Goal: Transaction & Acquisition: Obtain resource

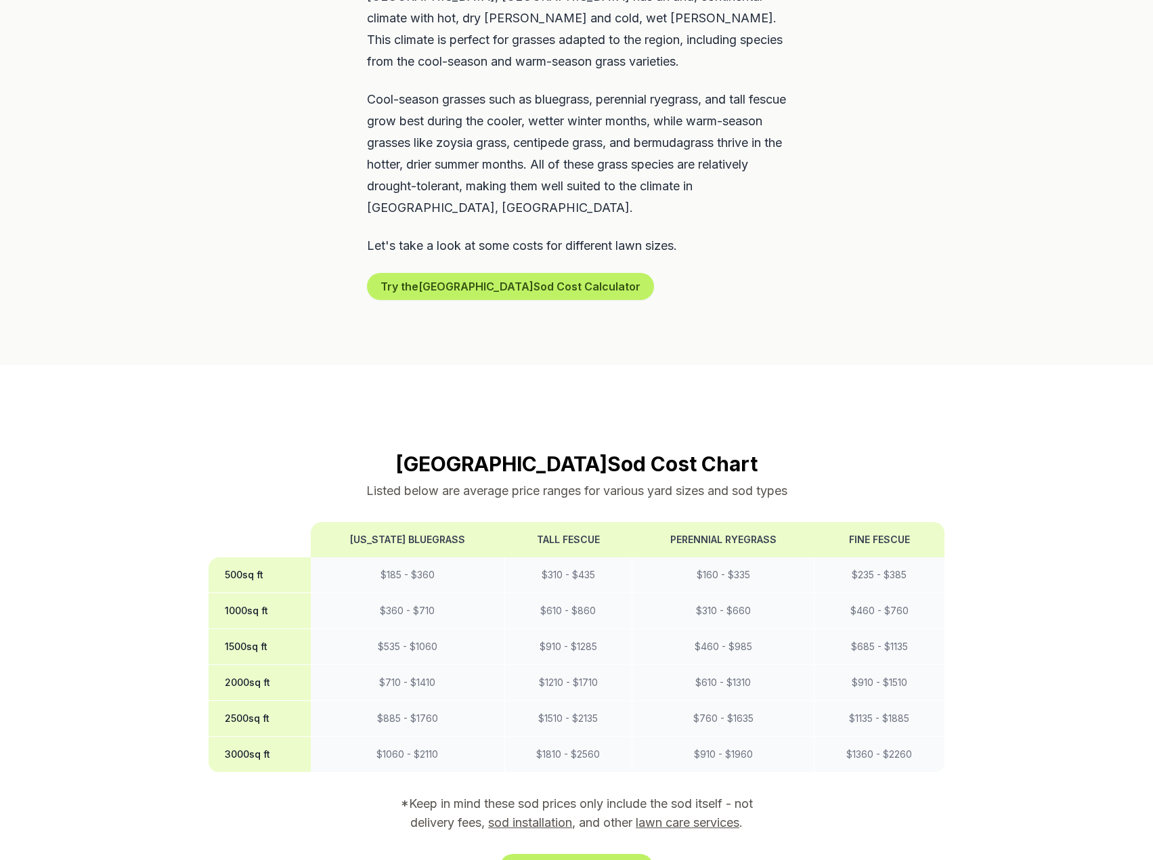
scroll to position [812, 0]
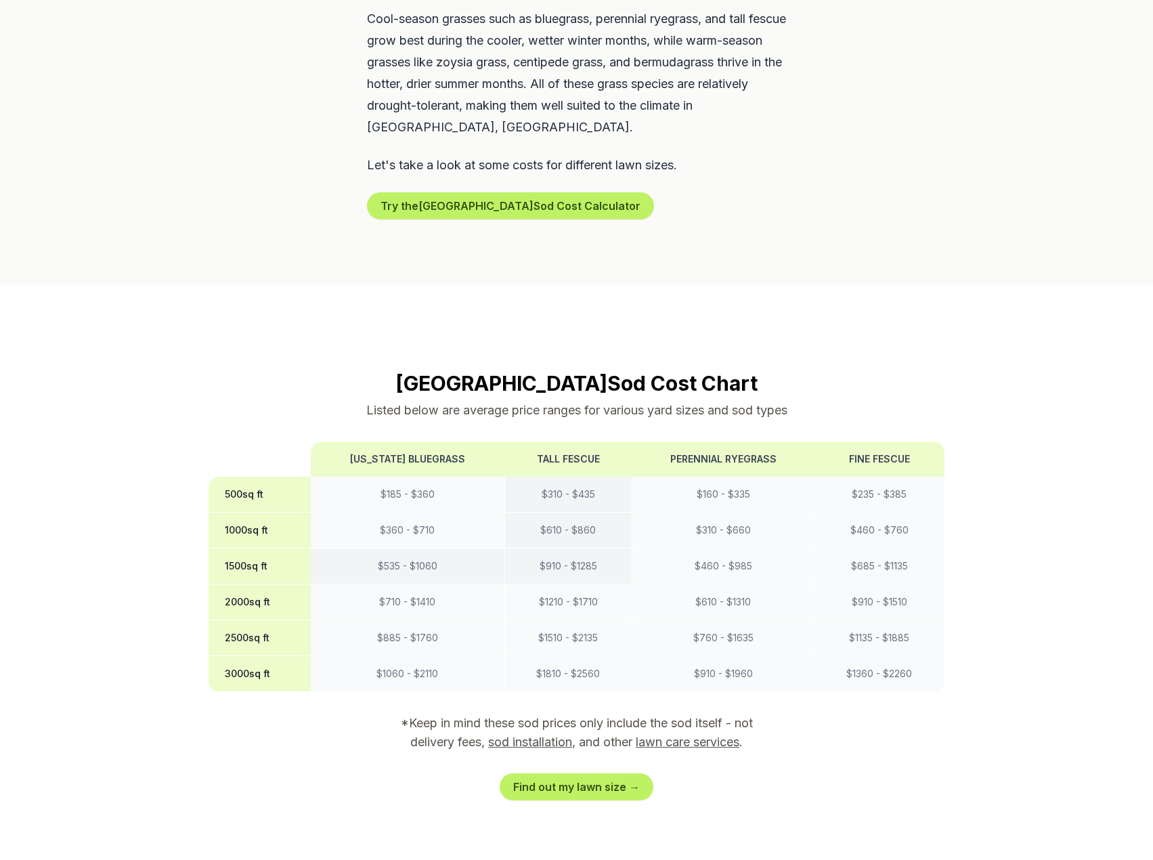
click at [552, 550] on td "$ 910 - $ 1285" at bounding box center [567, 566] width 127 height 36
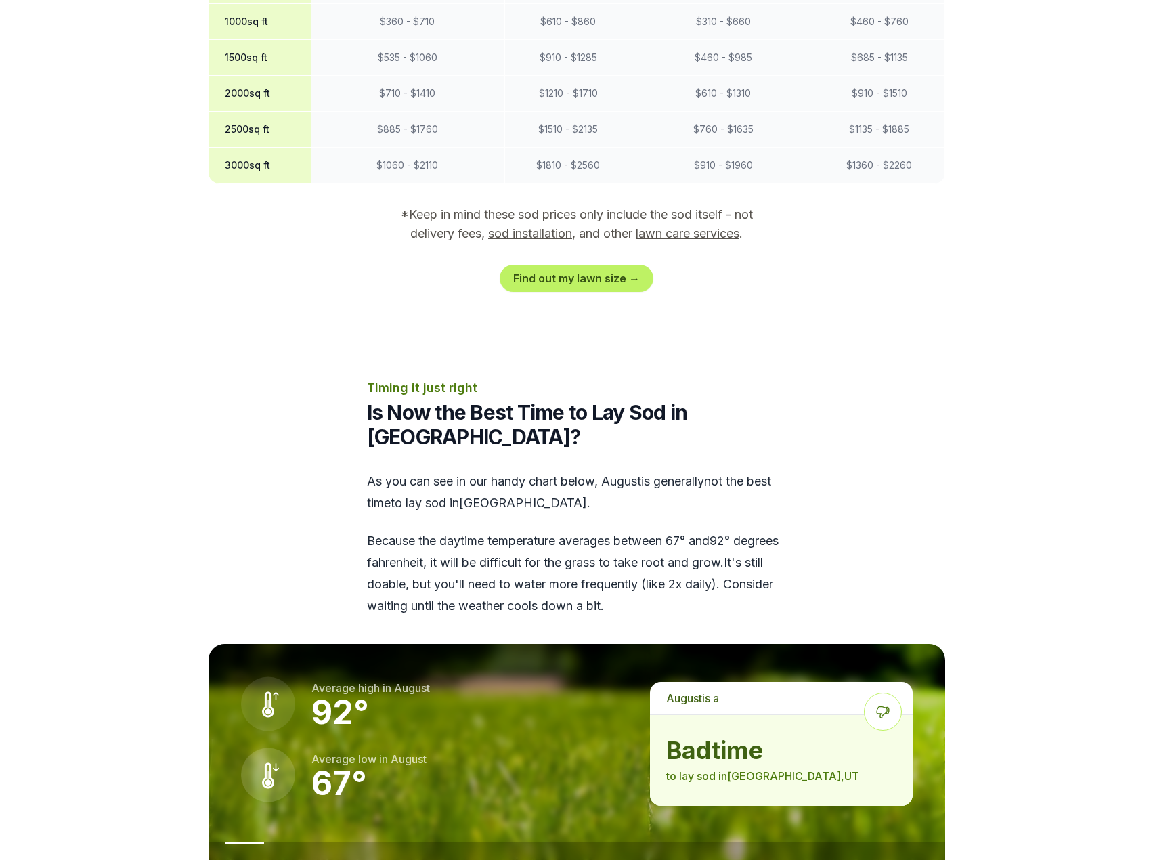
scroll to position [1151, 0]
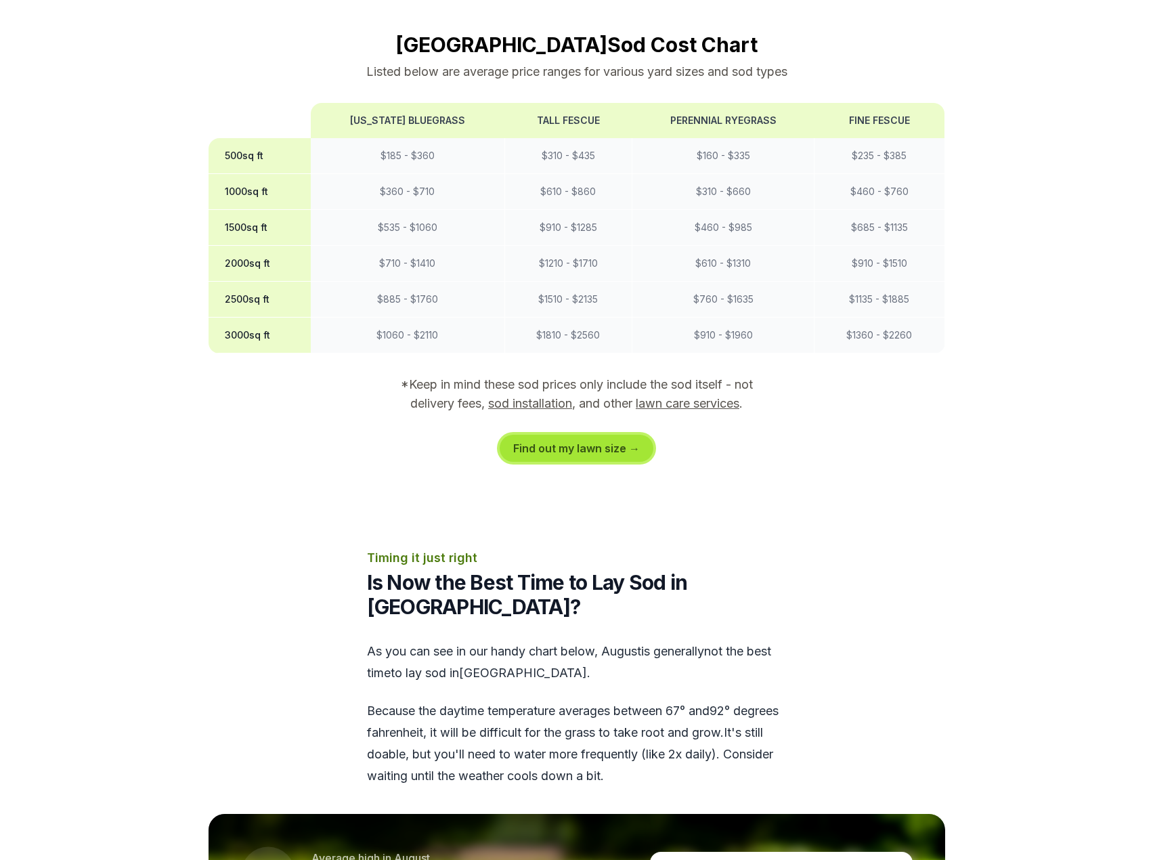
click at [536, 435] on link "Find out my lawn size →" at bounding box center [577, 448] width 154 height 27
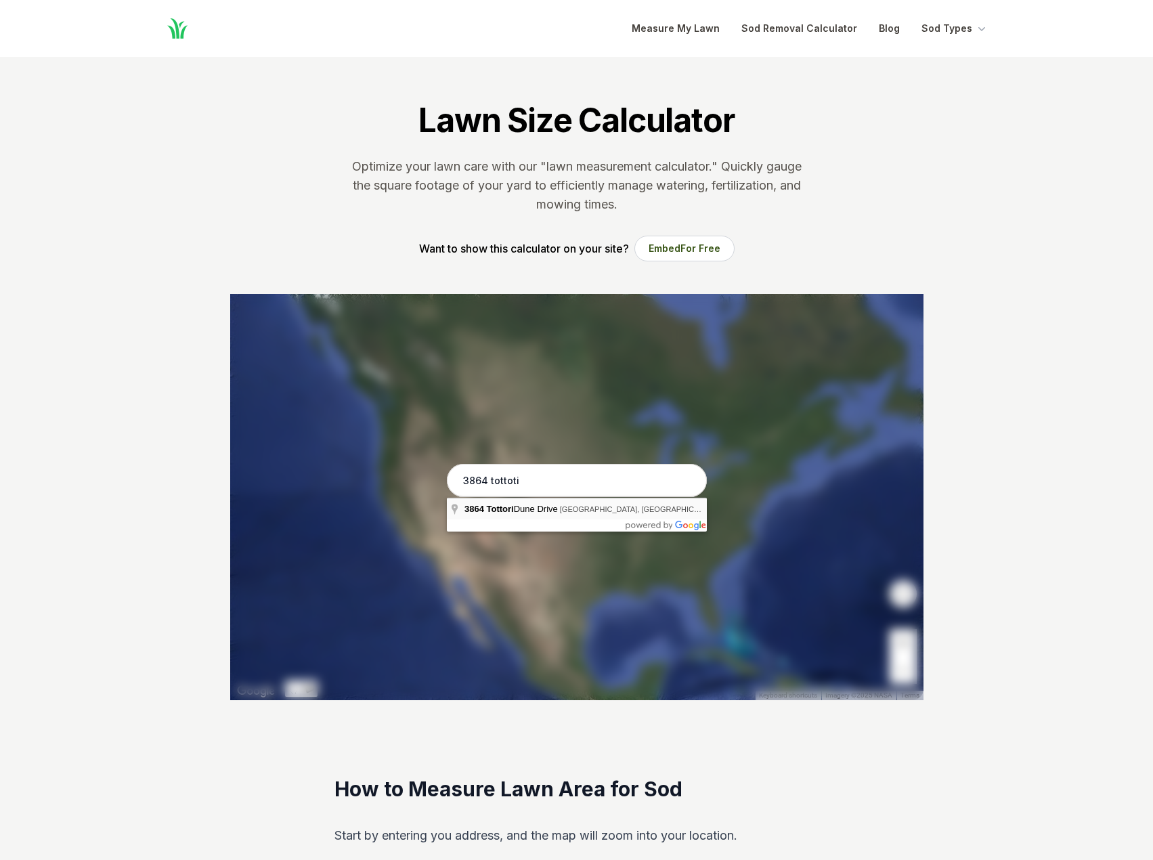
type input "[STREET_ADDRESS]"
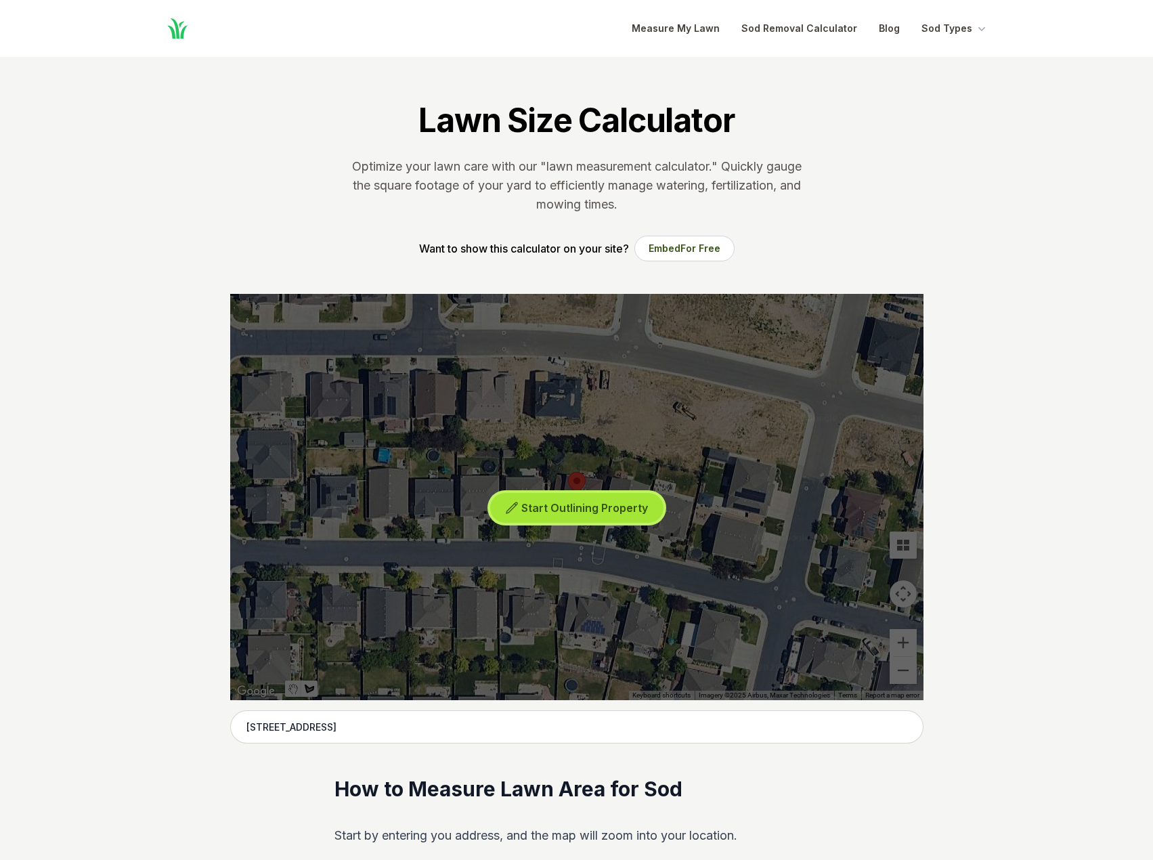
click at [590, 510] on span "Start Outlining Property" at bounding box center [584, 508] width 127 height 14
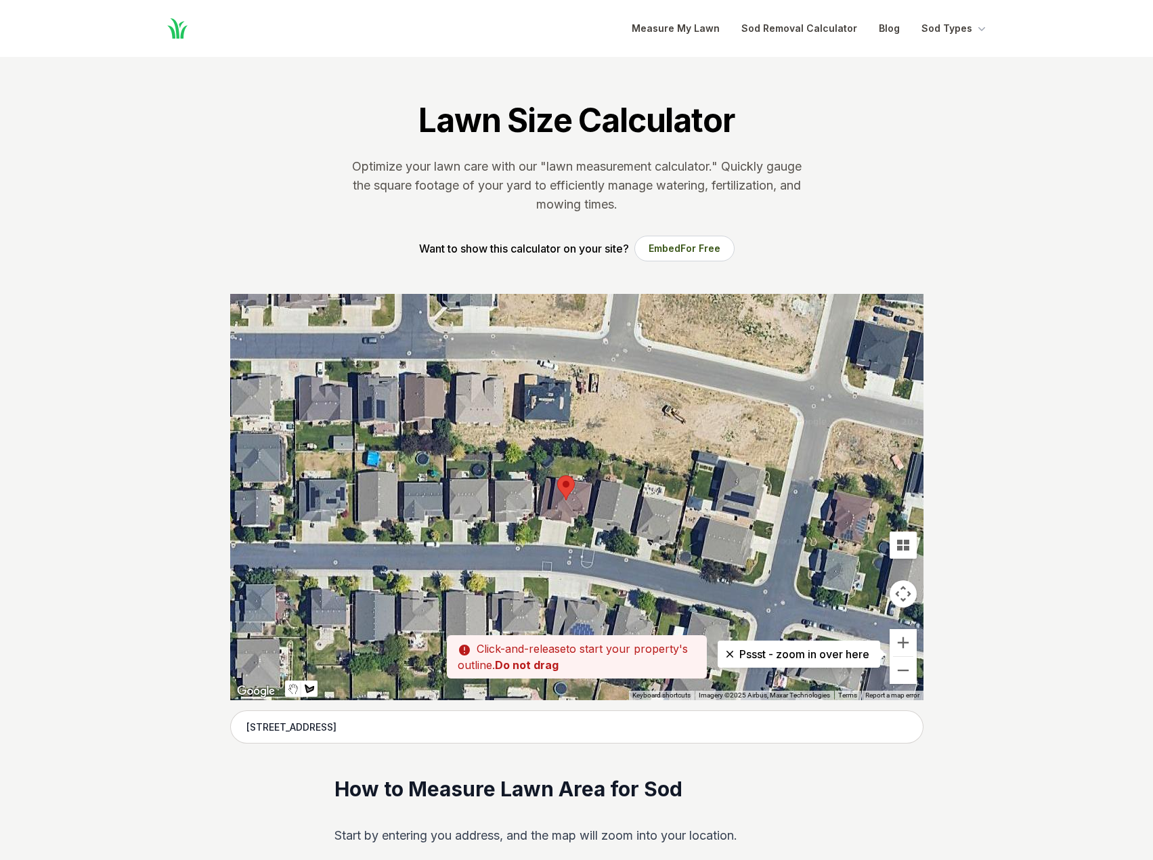
drag, startPoint x: 547, startPoint y: 447, endPoint x: 535, endPoint y: 450, distance: 12.6
click at [535, 450] on div at bounding box center [576, 497] width 693 height 406
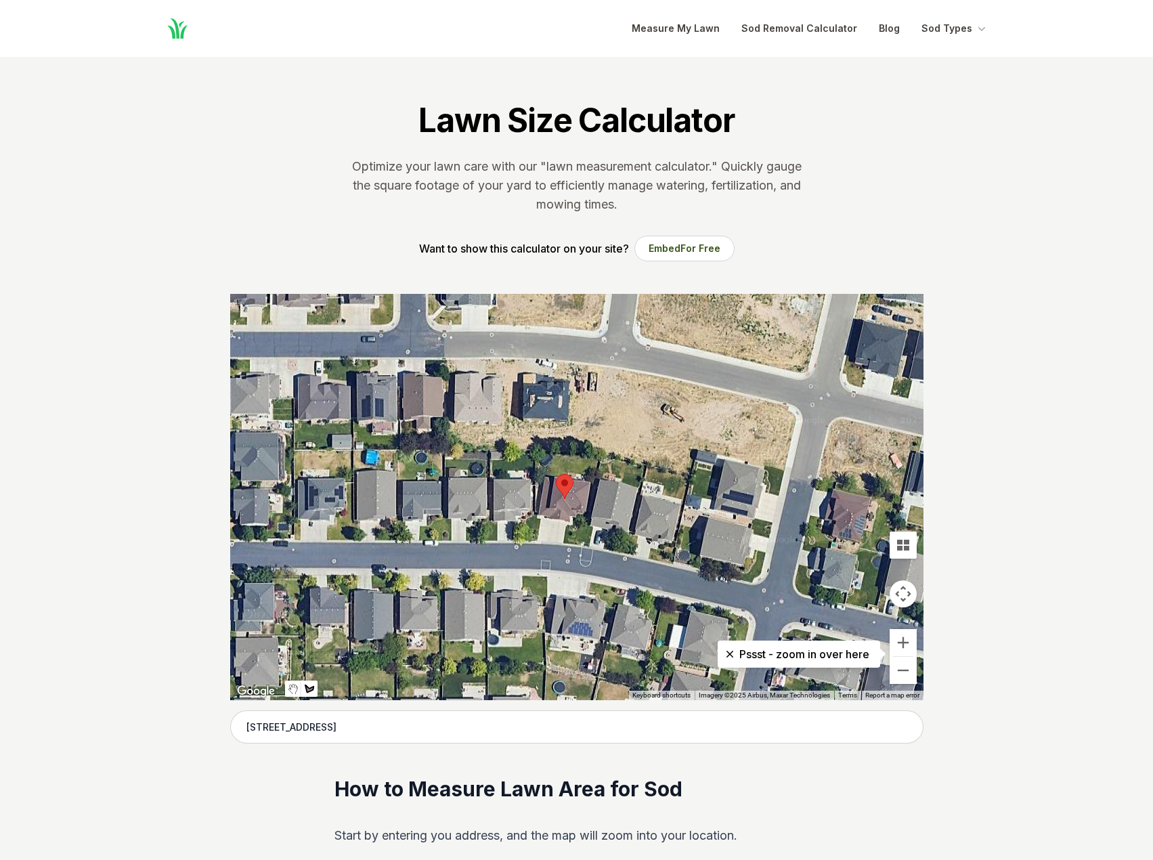
click at [536, 452] on div at bounding box center [576, 497] width 693 height 406
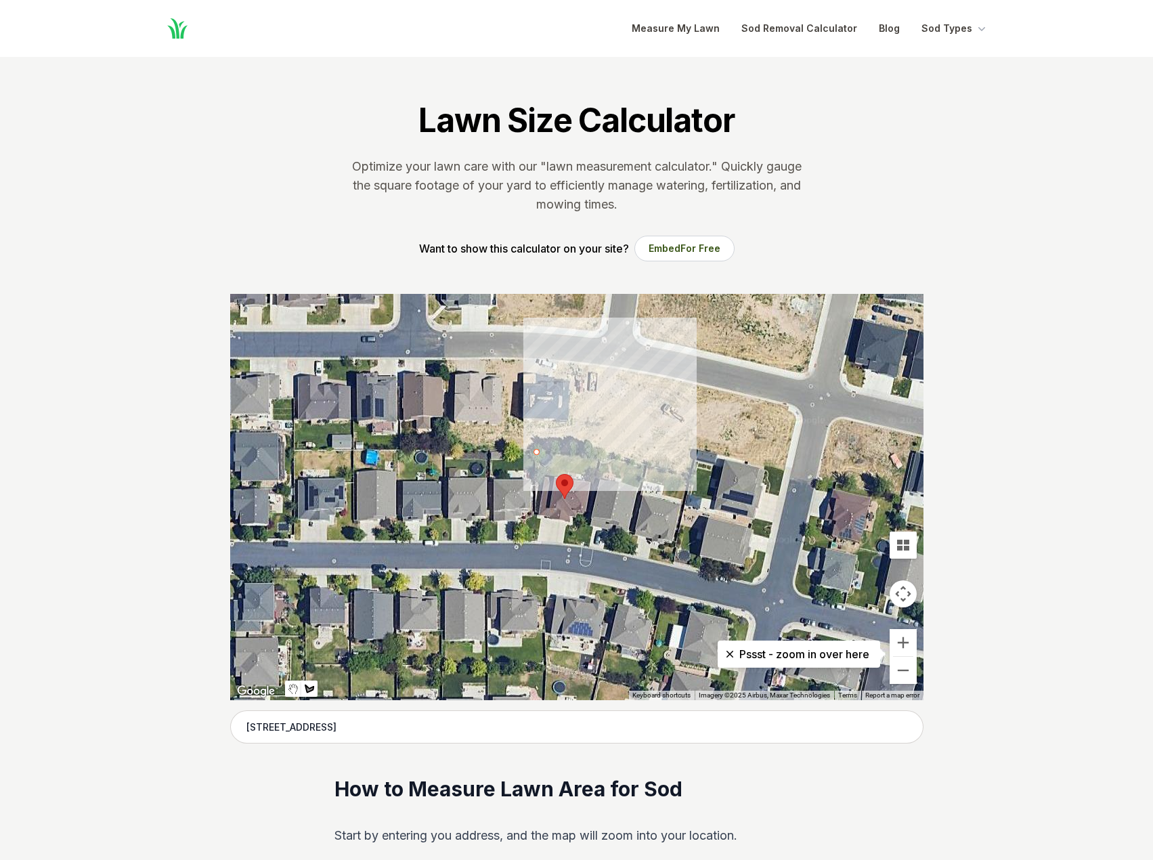
click at [579, 456] on div at bounding box center [576, 497] width 693 height 406
click at [578, 465] on div at bounding box center [576, 497] width 693 height 406
click at [567, 462] on div at bounding box center [576, 497] width 693 height 406
click at [565, 479] on div at bounding box center [576, 497] width 693 height 406
click at [538, 474] on div at bounding box center [576, 497] width 693 height 406
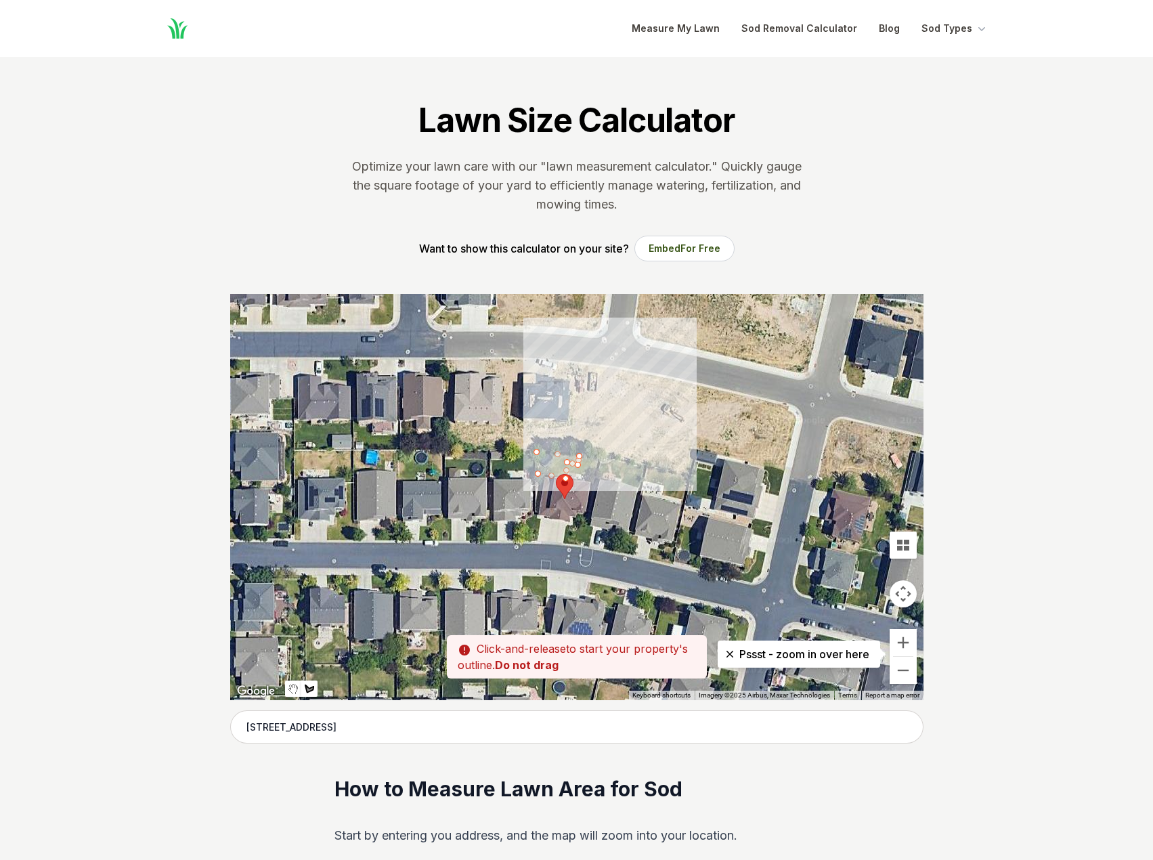
click at [536, 450] on div at bounding box center [576, 497] width 693 height 406
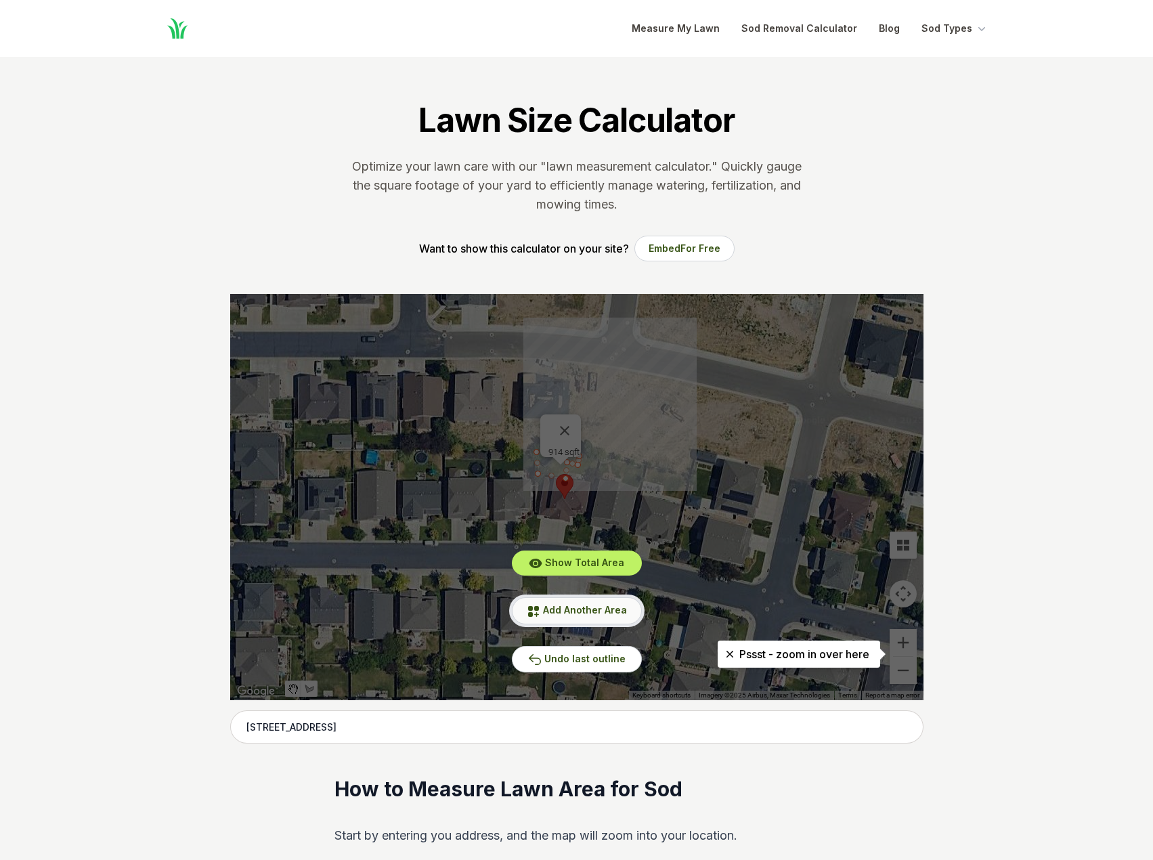
click at [587, 611] on span "Add Another Area" at bounding box center [585, 610] width 84 height 12
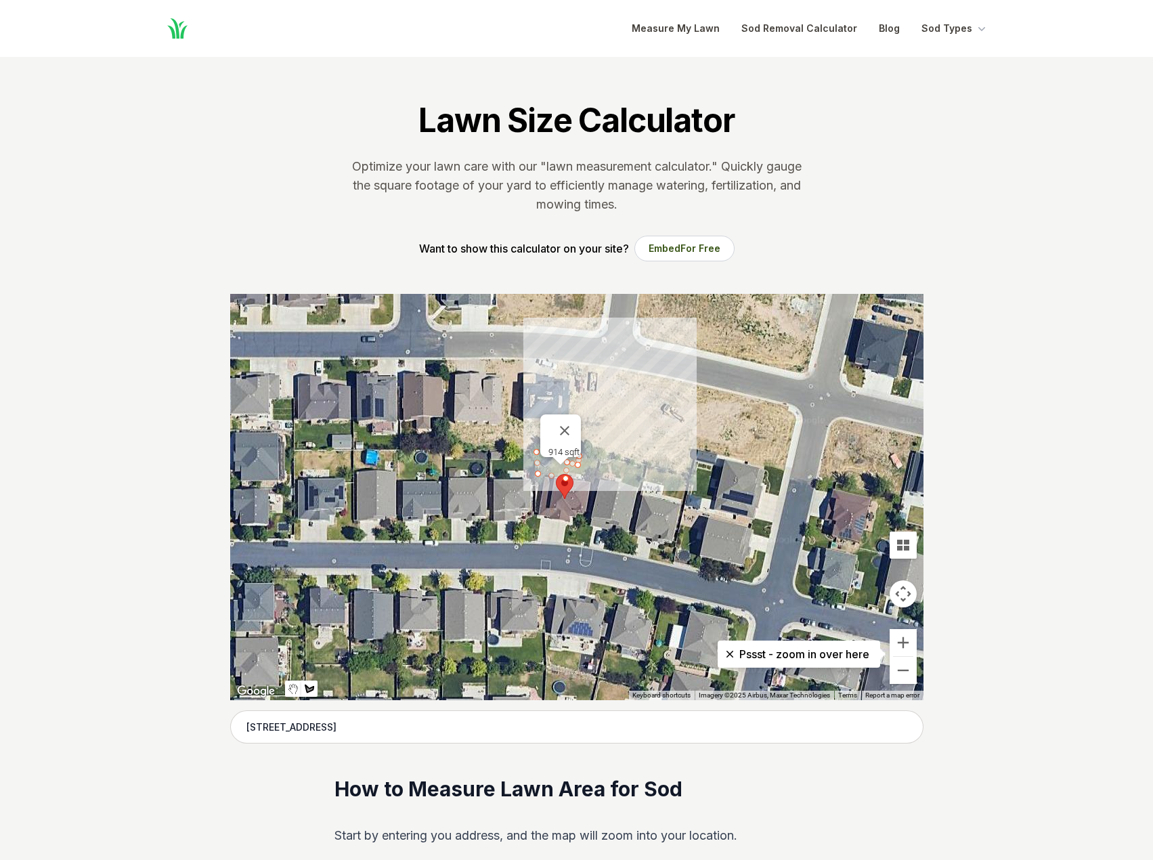
click at [565, 525] on div at bounding box center [576, 497] width 693 height 406
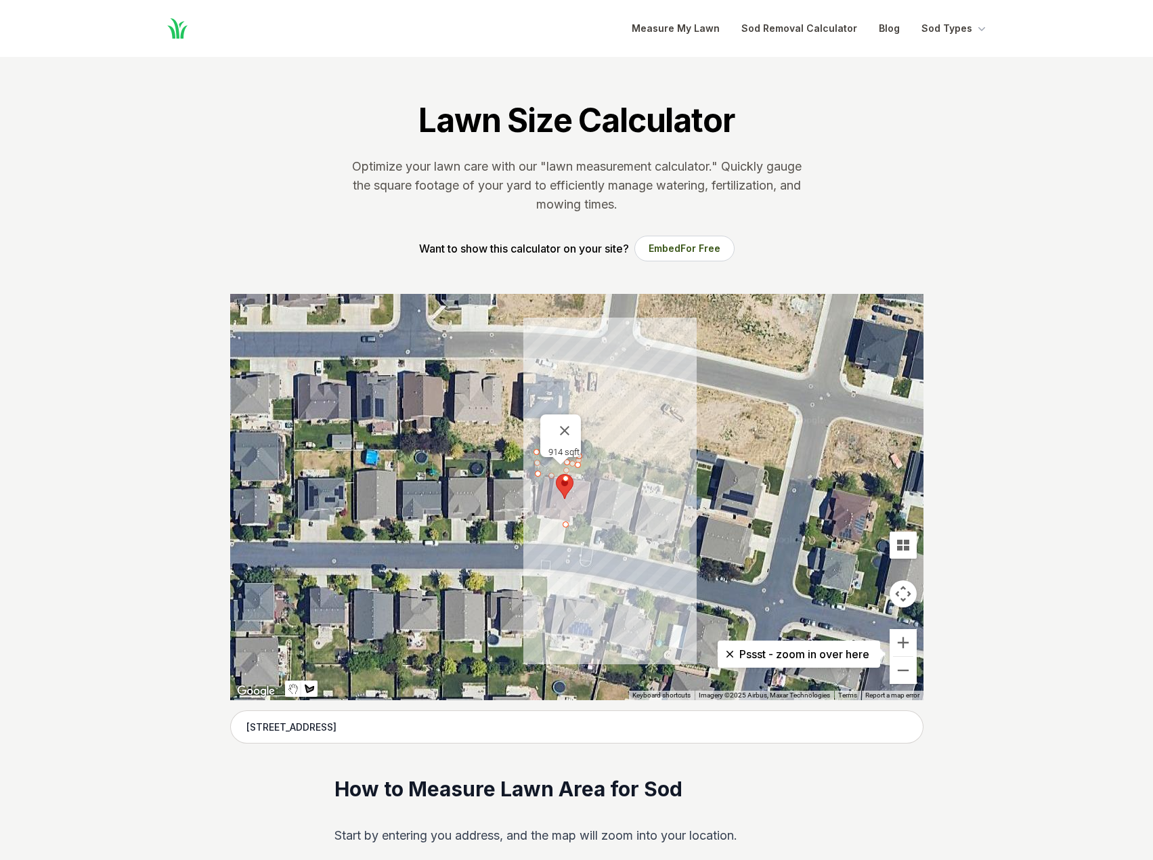
click at [563, 547] on div at bounding box center [576, 497] width 693 height 406
click at [590, 546] on div at bounding box center [576, 497] width 693 height 406
click at [594, 525] on div at bounding box center [576, 497] width 693 height 406
click at [588, 526] on div at bounding box center [576, 497] width 693 height 406
click at [589, 519] on div at bounding box center [576, 497] width 693 height 406
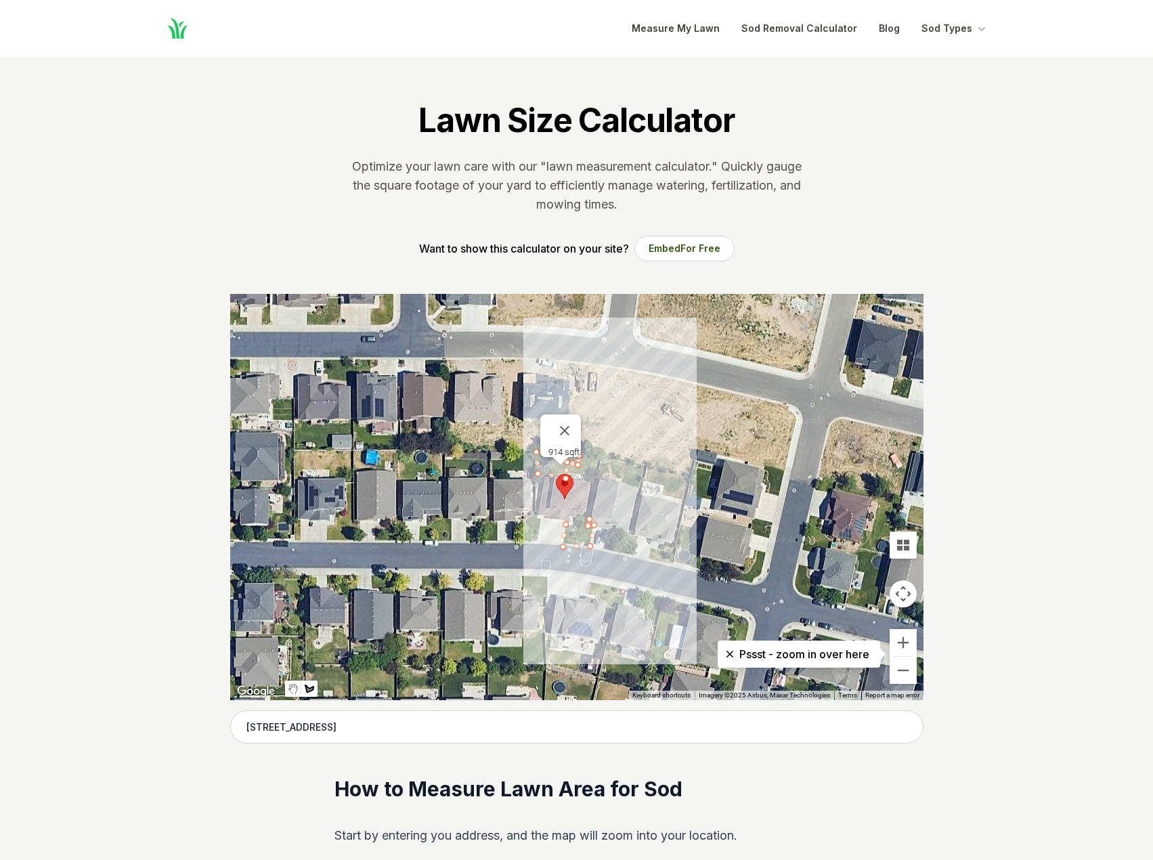
click at [583, 519] on div at bounding box center [576, 497] width 693 height 406
click at [580, 525] on div at bounding box center [576, 497] width 693 height 406
click at [567, 523] on div at bounding box center [576, 497] width 693 height 406
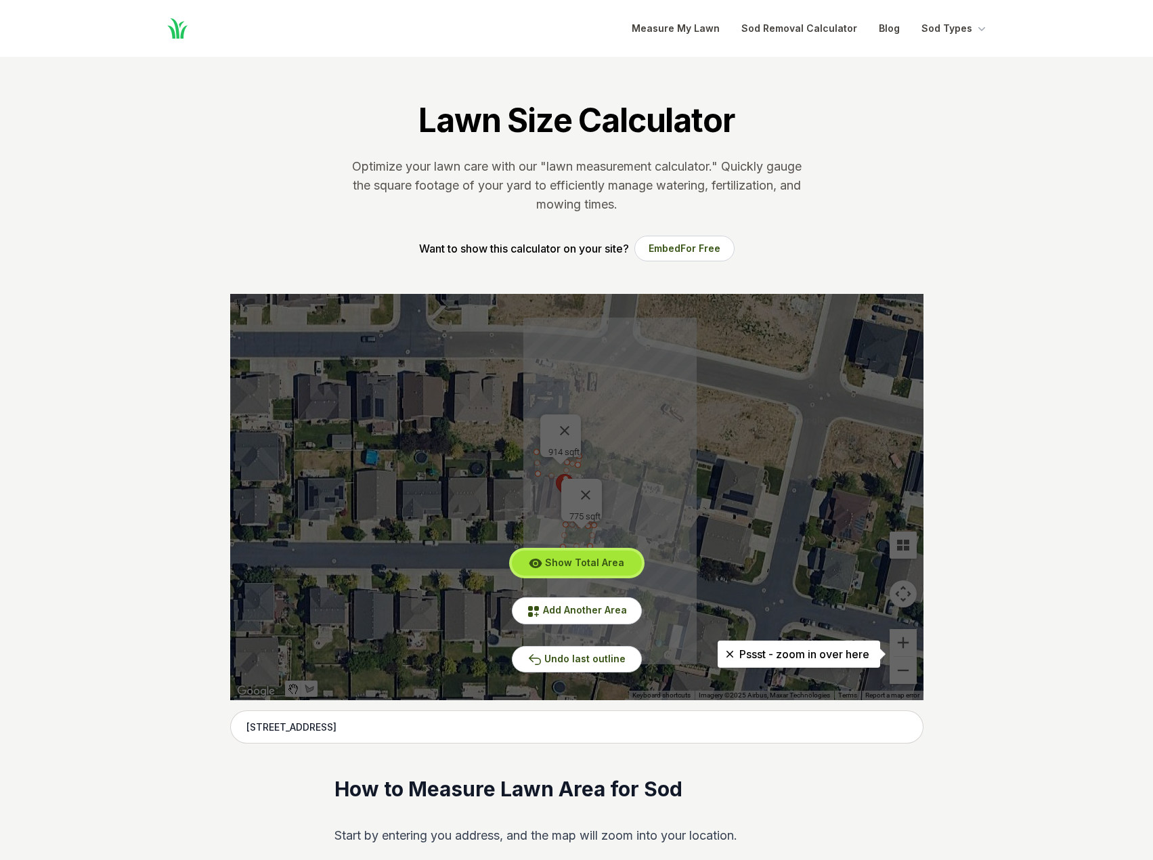
click at [580, 558] on span "Show Total Area" at bounding box center [584, 563] width 79 height 12
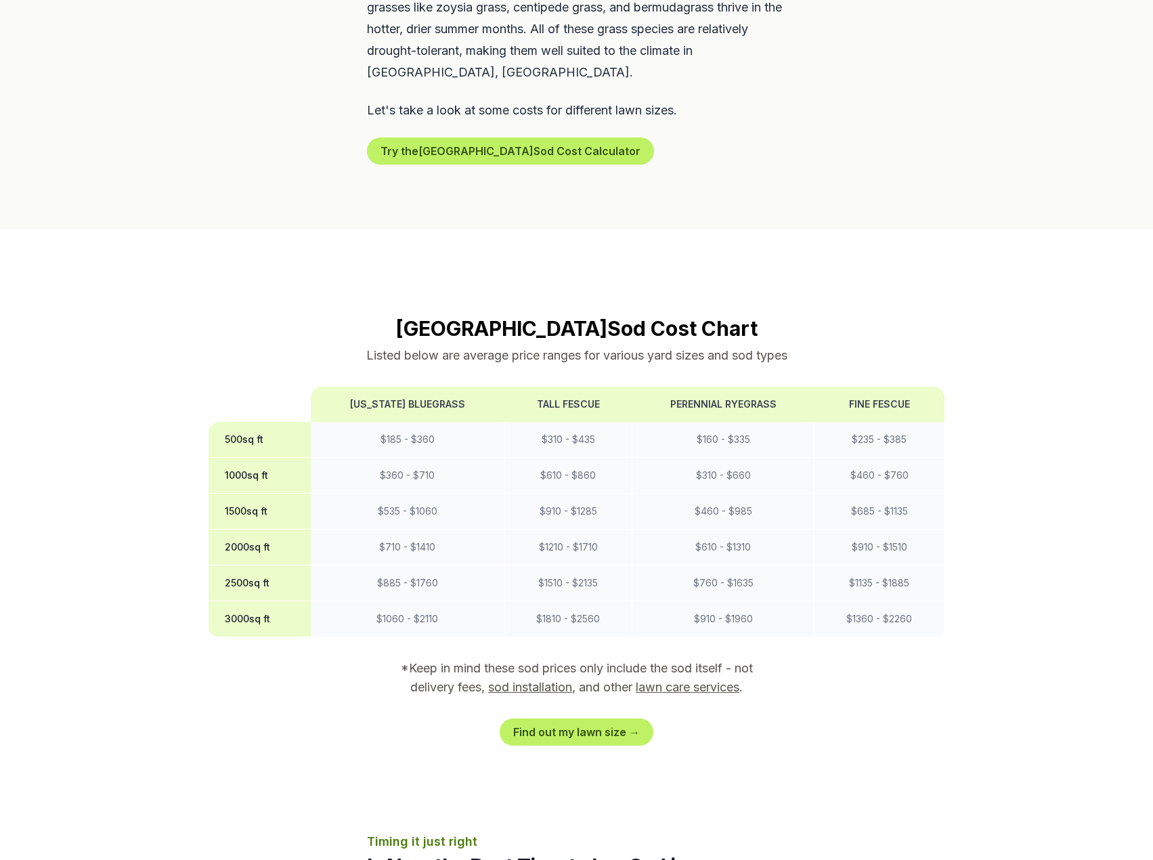
scroll to position [880, 0]
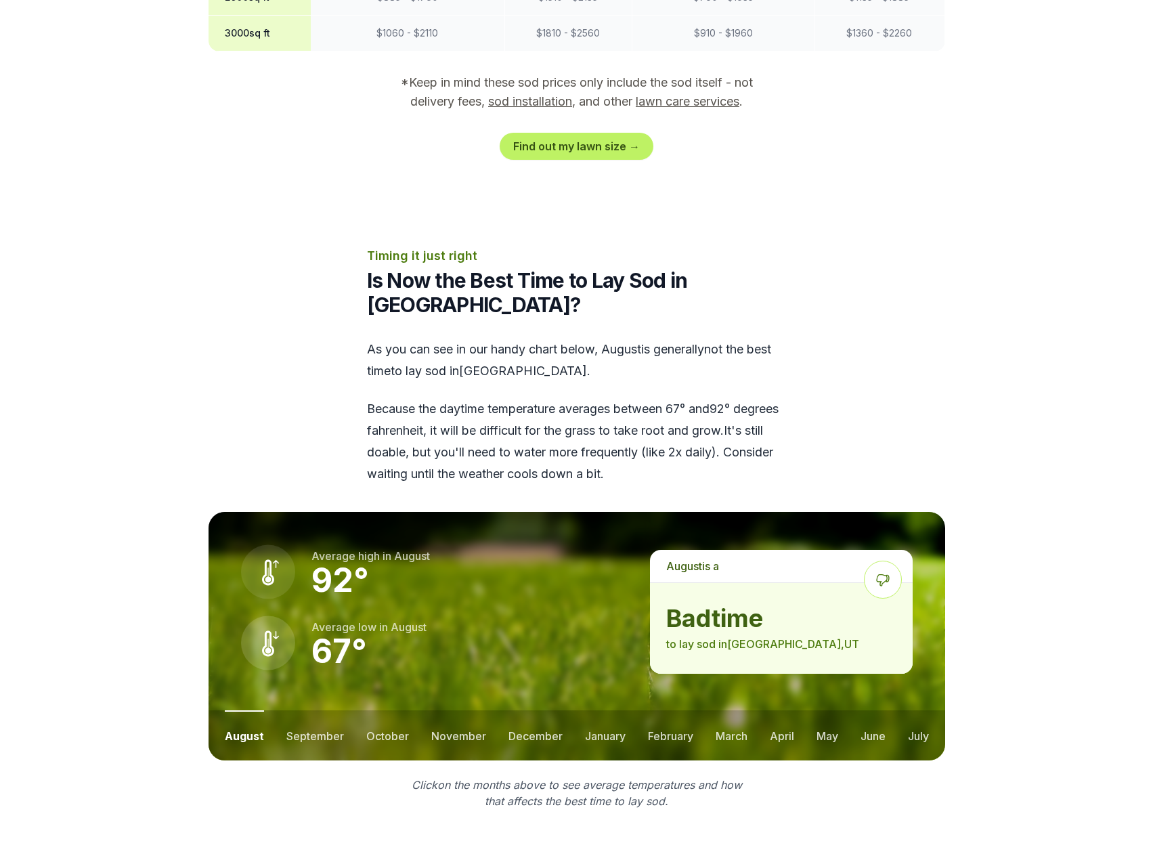
scroll to position [1557, 0]
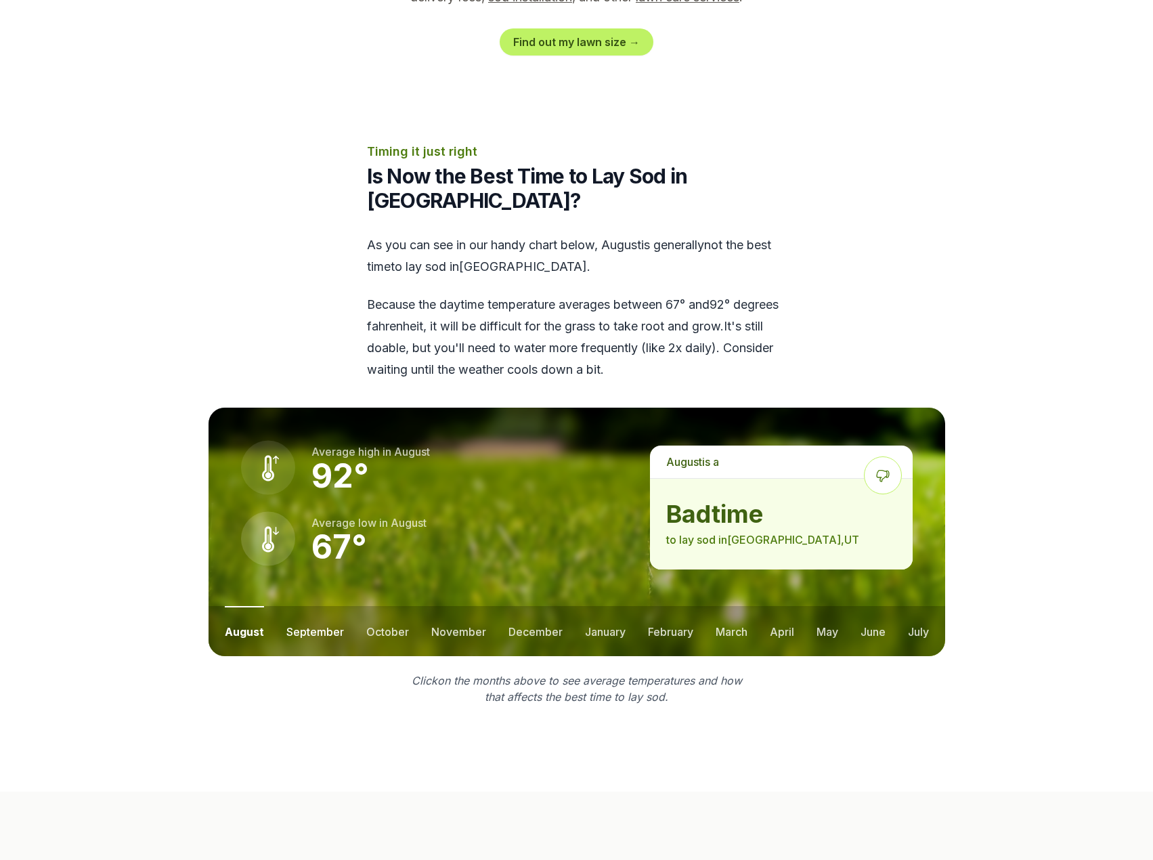
click at [305, 609] on button "september" at bounding box center [315, 631] width 58 height 50
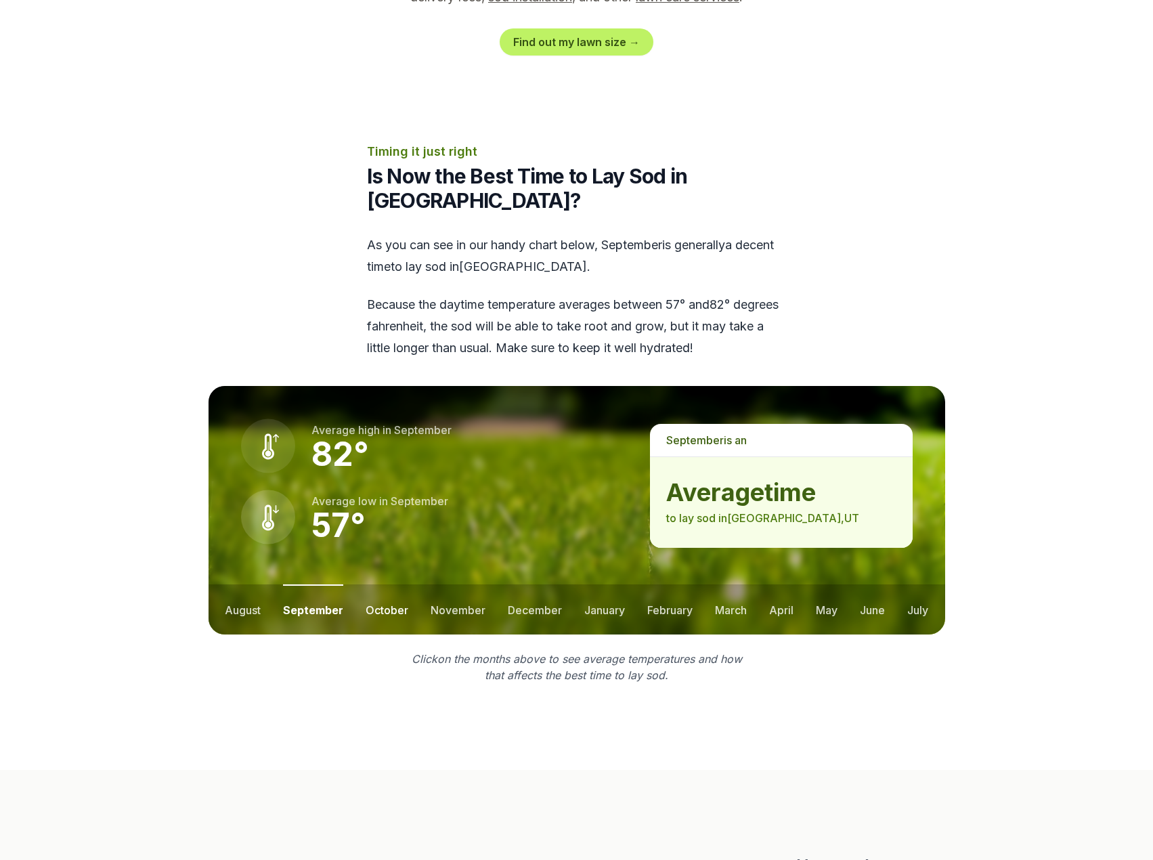
click at [381, 586] on button "october" at bounding box center [387, 609] width 43 height 50
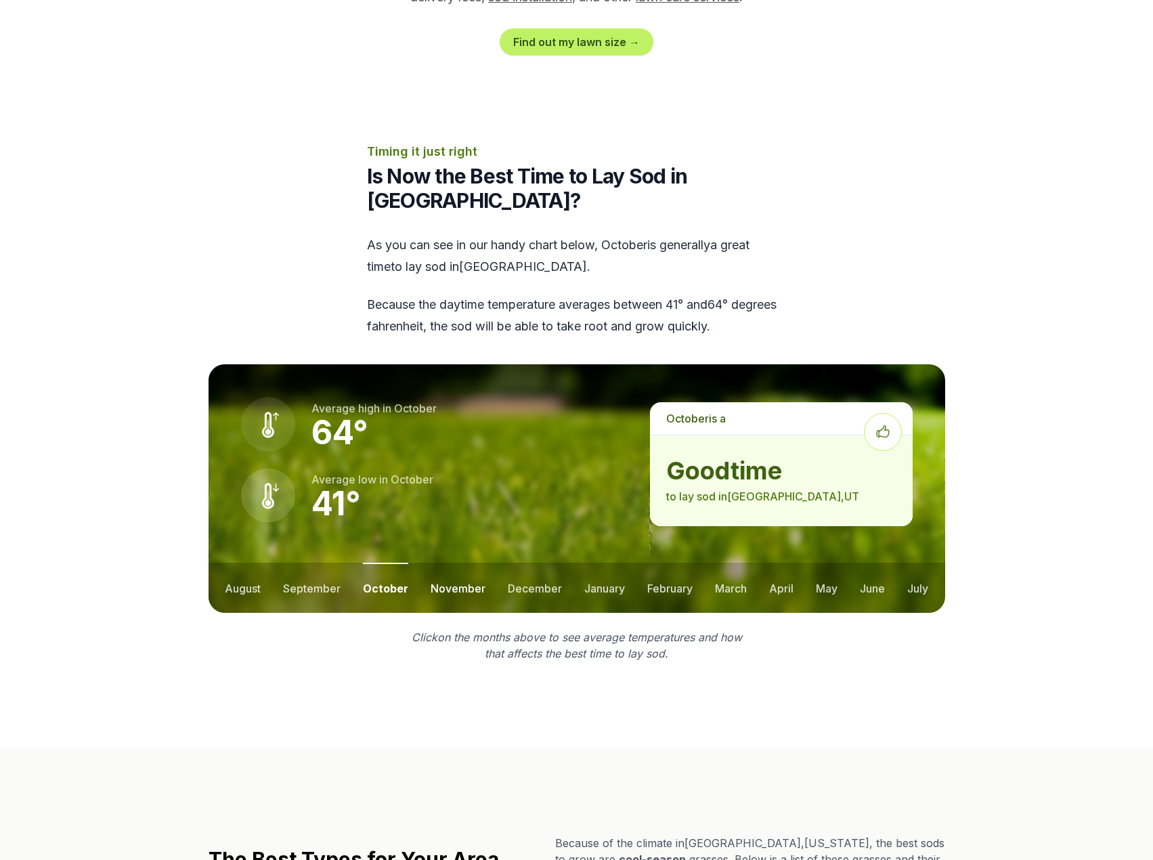
click at [460, 565] on button "november" at bounding box center [458, 588] width 55 height 50
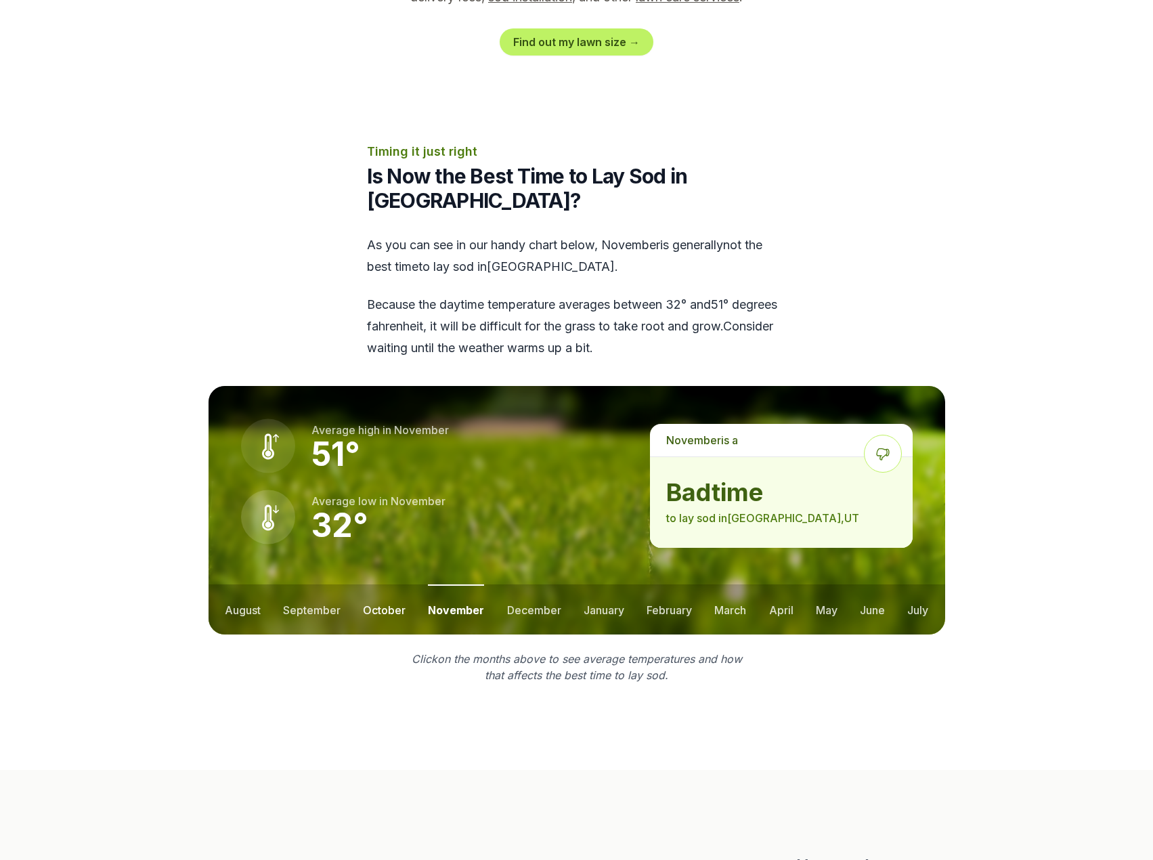
click at [378, 590] on button "october" at bounding box center [384, 609] width 43 height 50
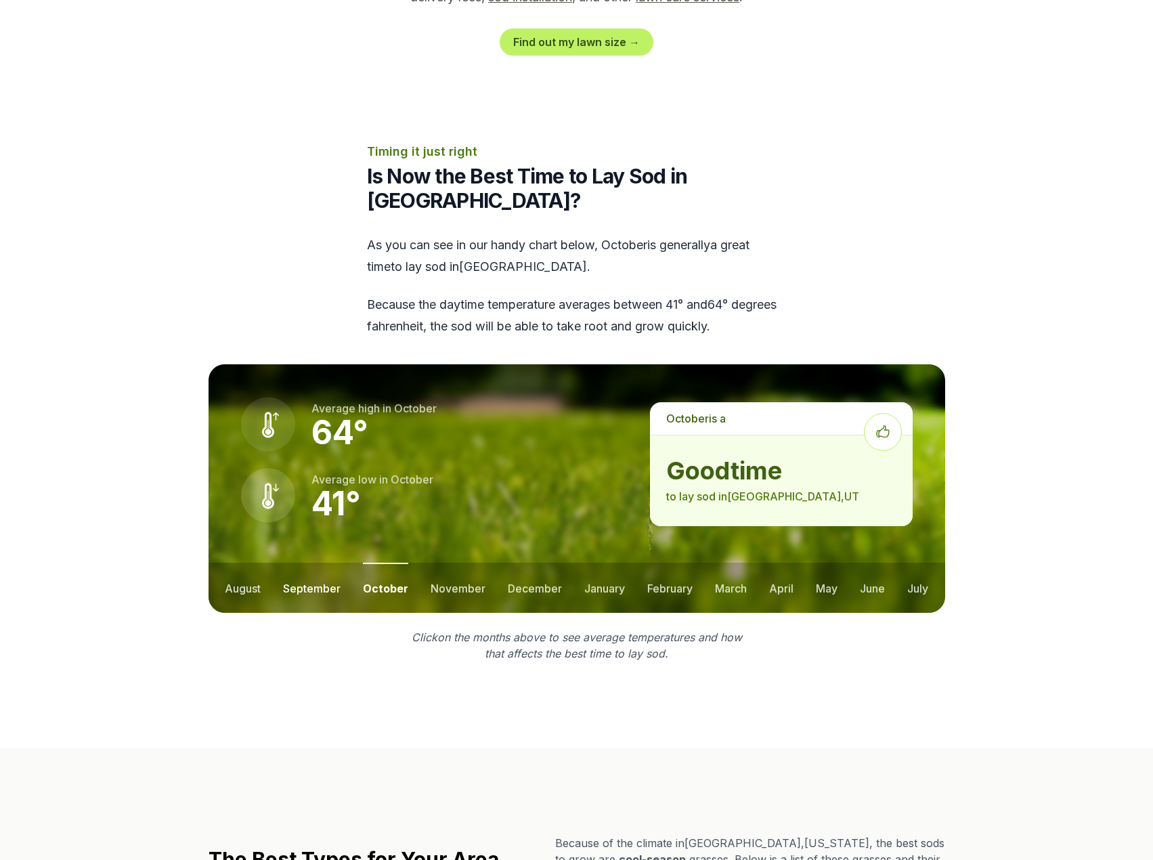
click at [309, 569] on button "september" at bounding box center [312, 588] width 58 height 50
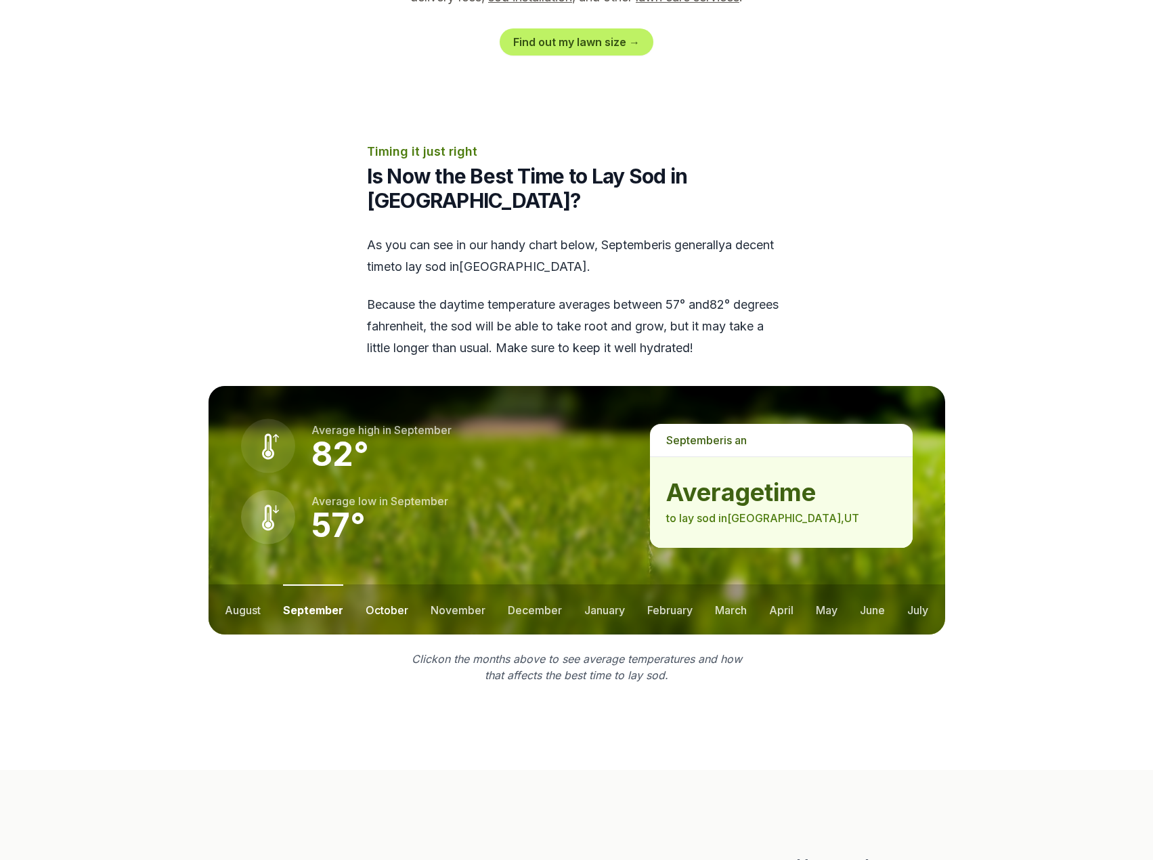
click at [383, 586] on button "october" at bounding box center [387, 609] width 43 height 50
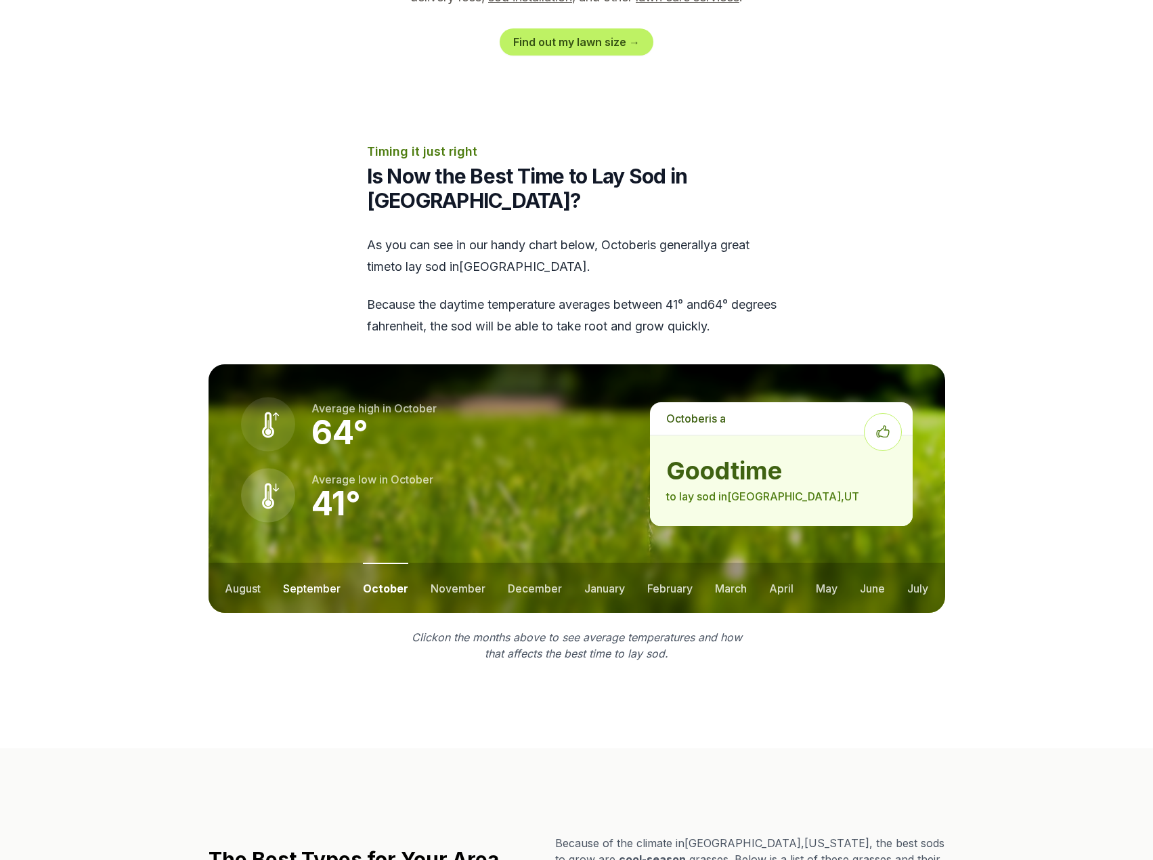
click at [322, 563] on button "september" at bounding box center [312, 588] width 58 height 50
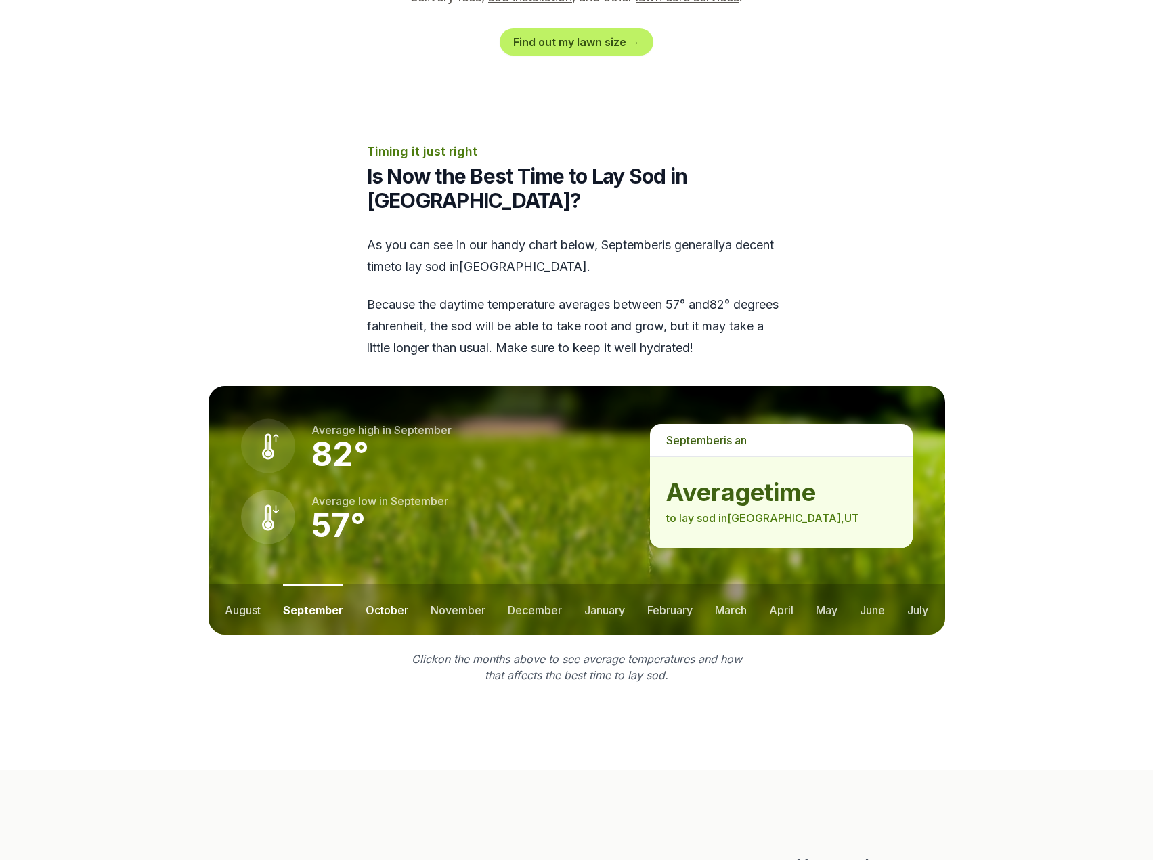
click at [382, 586] on button "october" at bounding box center [387, 609] width 43 height 50
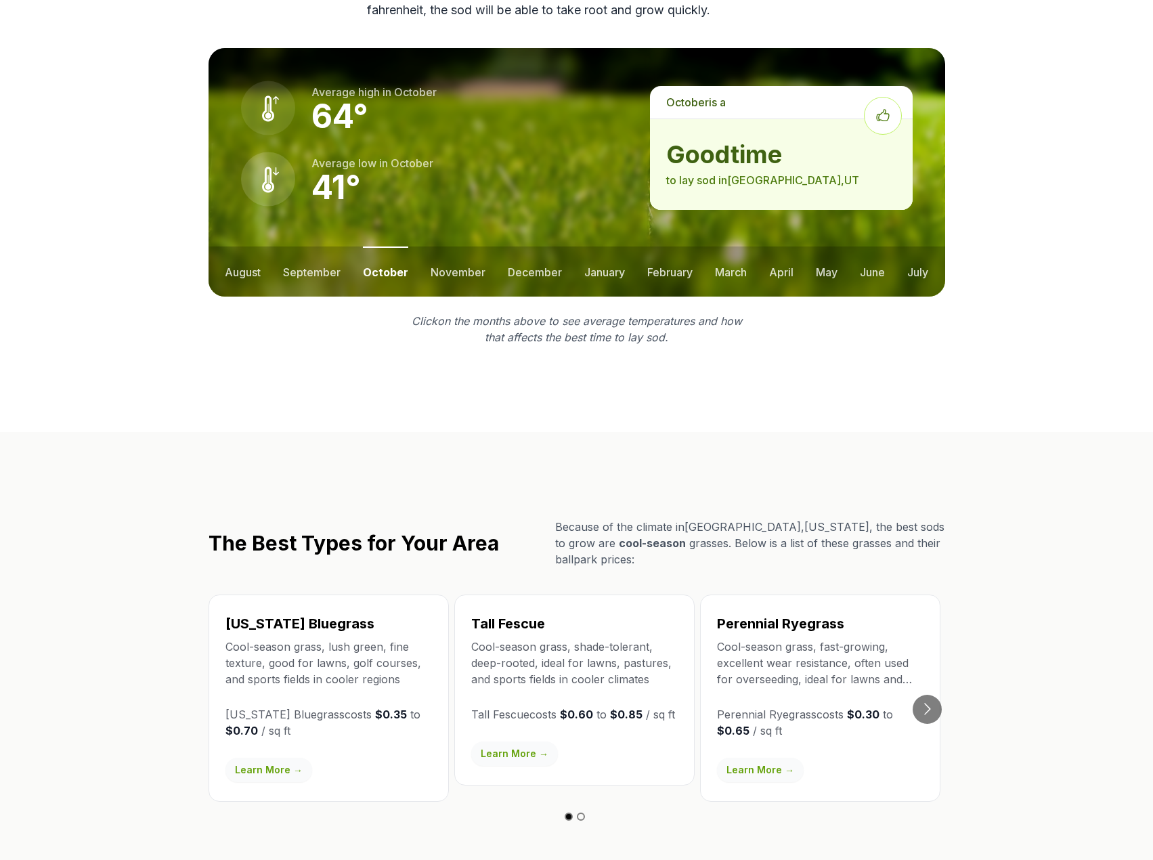
scroll to position [1896, 0]
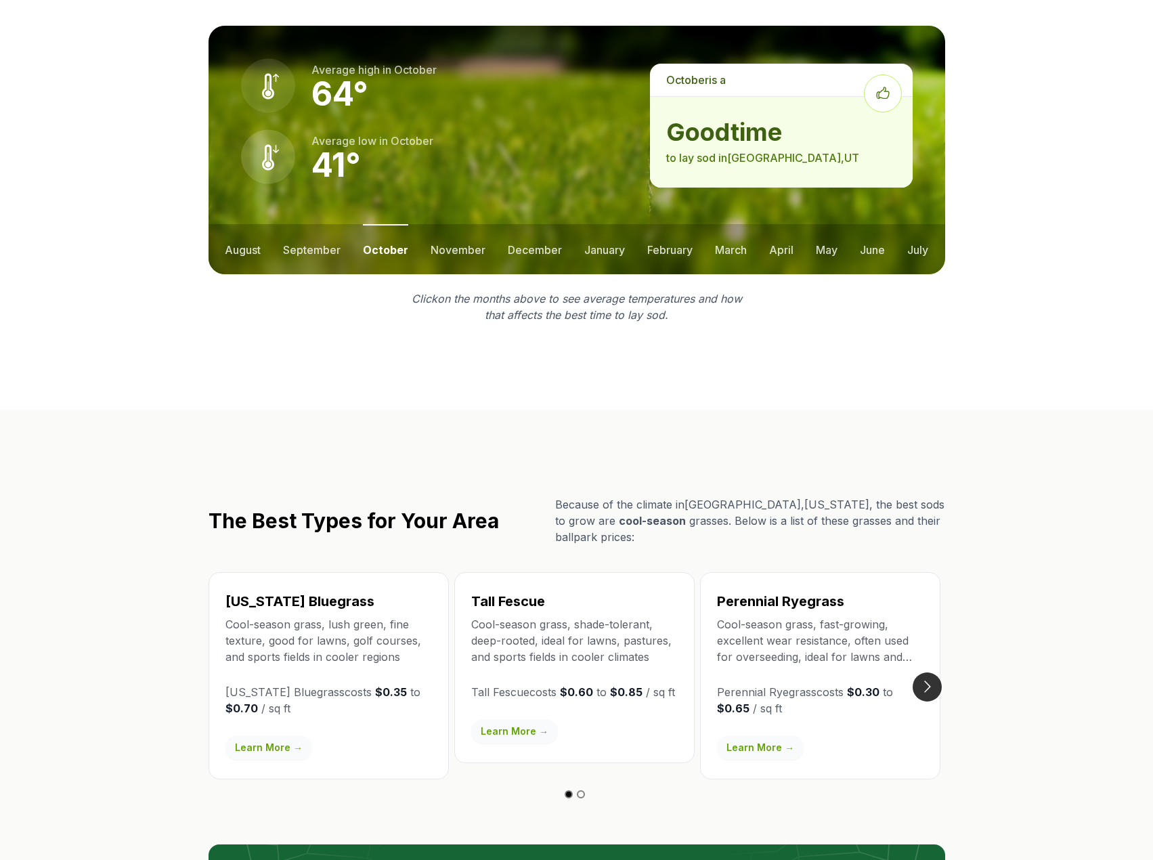
click at [927, 672] on button "Go to next slide" at bounding box center [927, 686] width 29 height 29
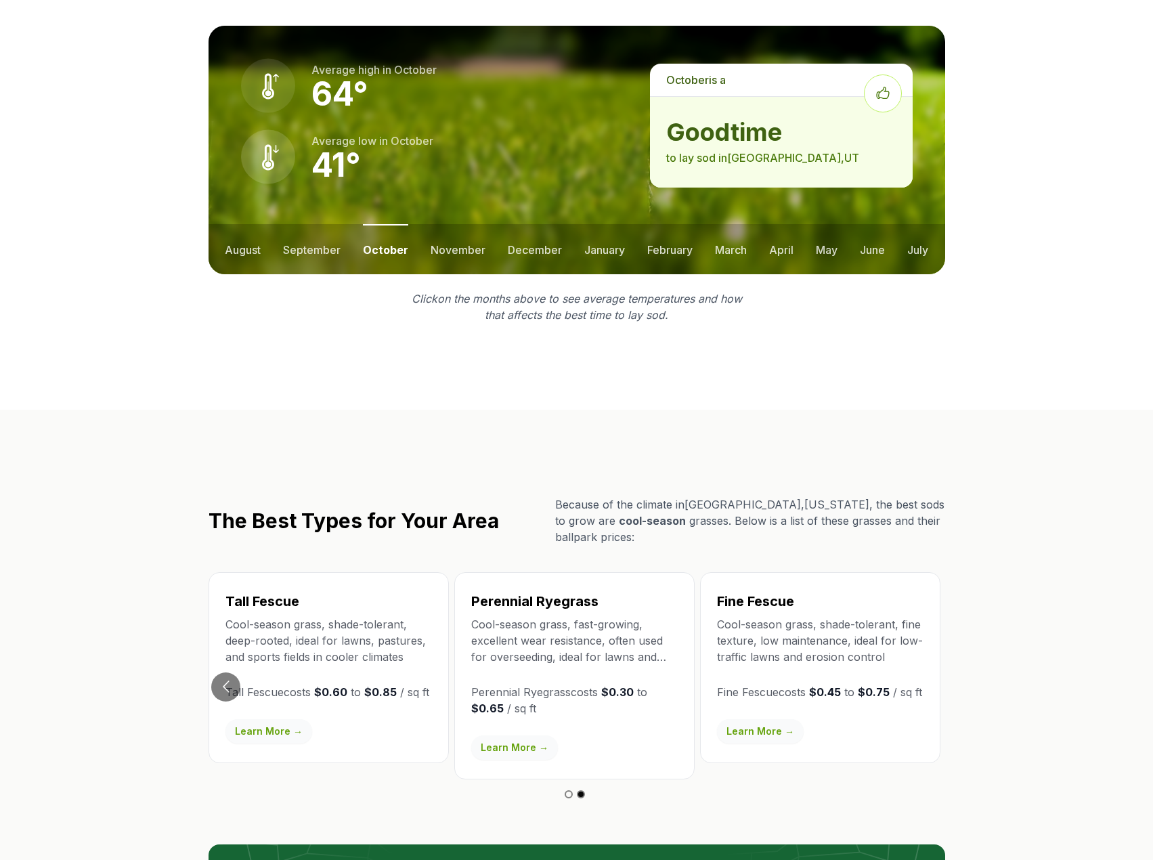
click at [230, 672] on button "Go to previous slide" at bounding box center [225, 686] width 29 height 29
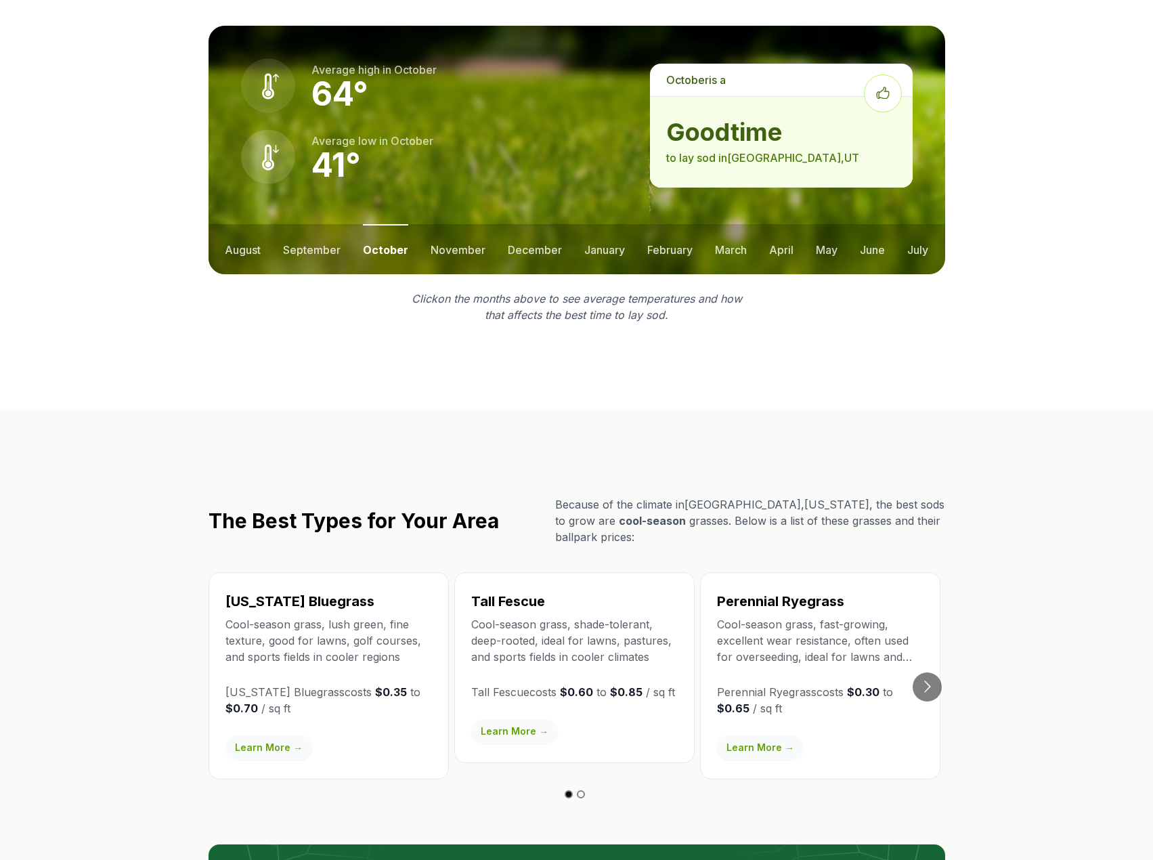
click at [513, 719] on link "Learn More →" at bounding box center [514, 731] width 87 height 24
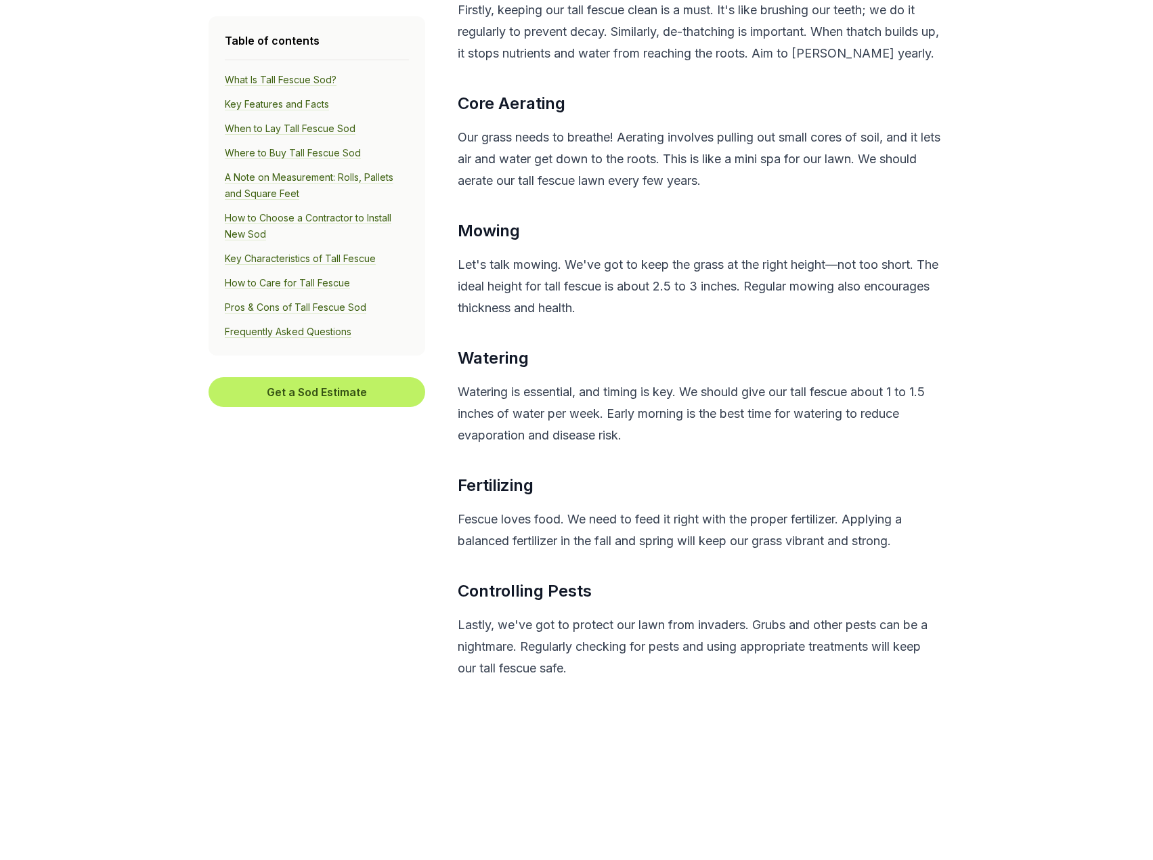
scroll to position [7472, 0]
